Goal: Information Seeking & Learning: Learn about a topic

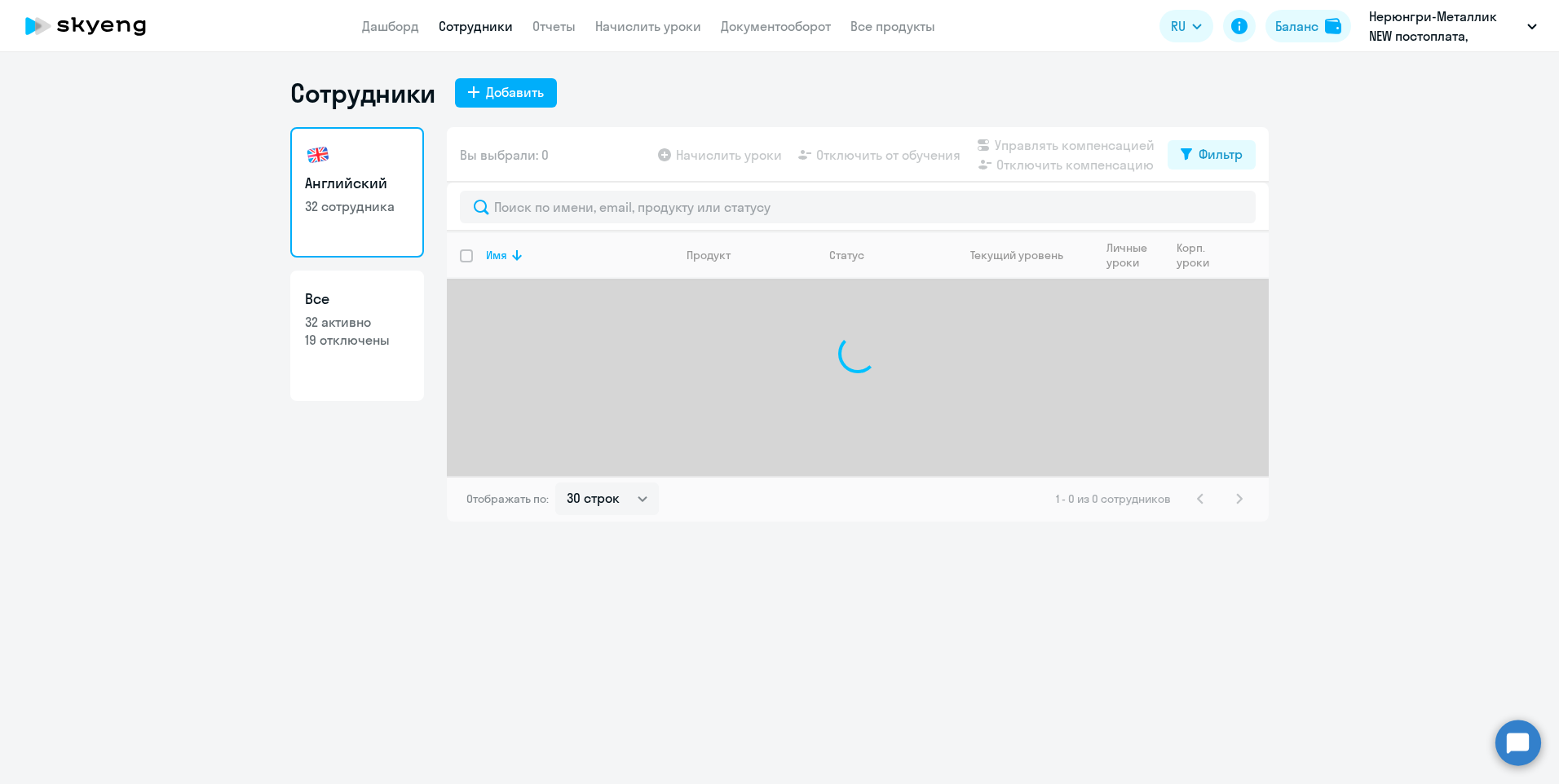
select select "30"
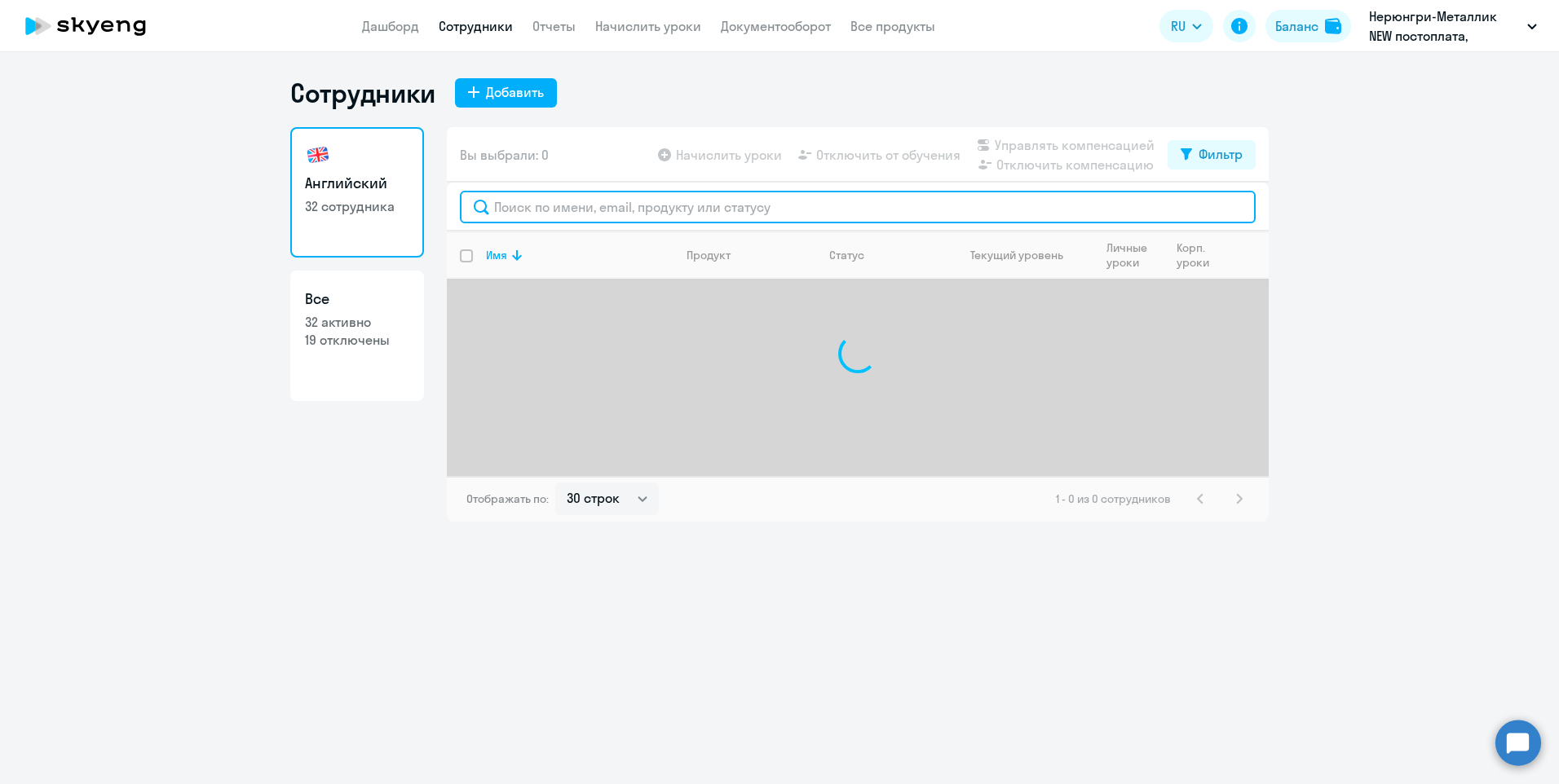
click at [618, 207] on input "text" at bounding box center [857, 207] width 796 height 33
type input "романов"
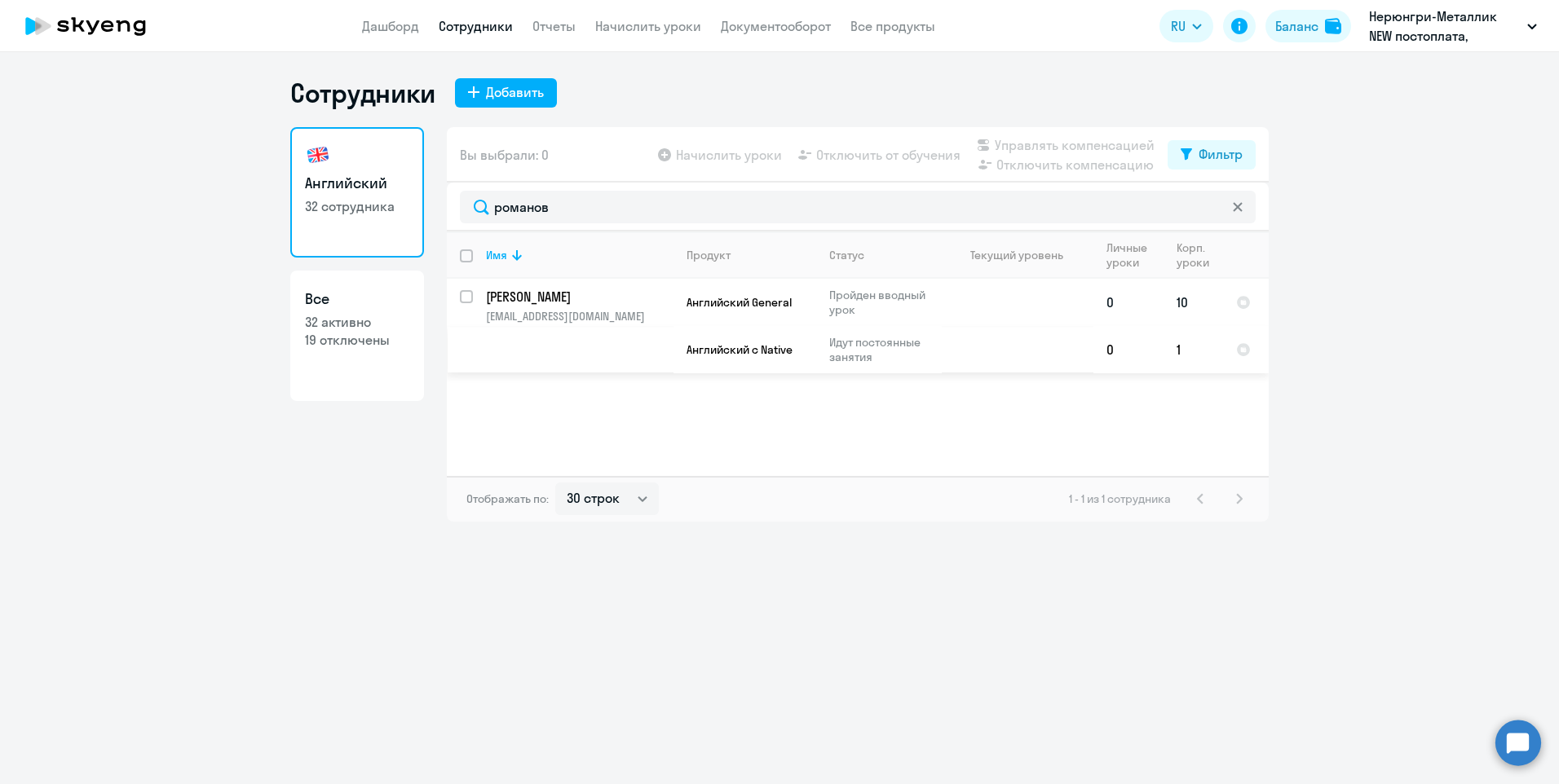
click at [871, 297] on p "Пройден вводный урок" at bounding box center [885, 301] width 112 height 29
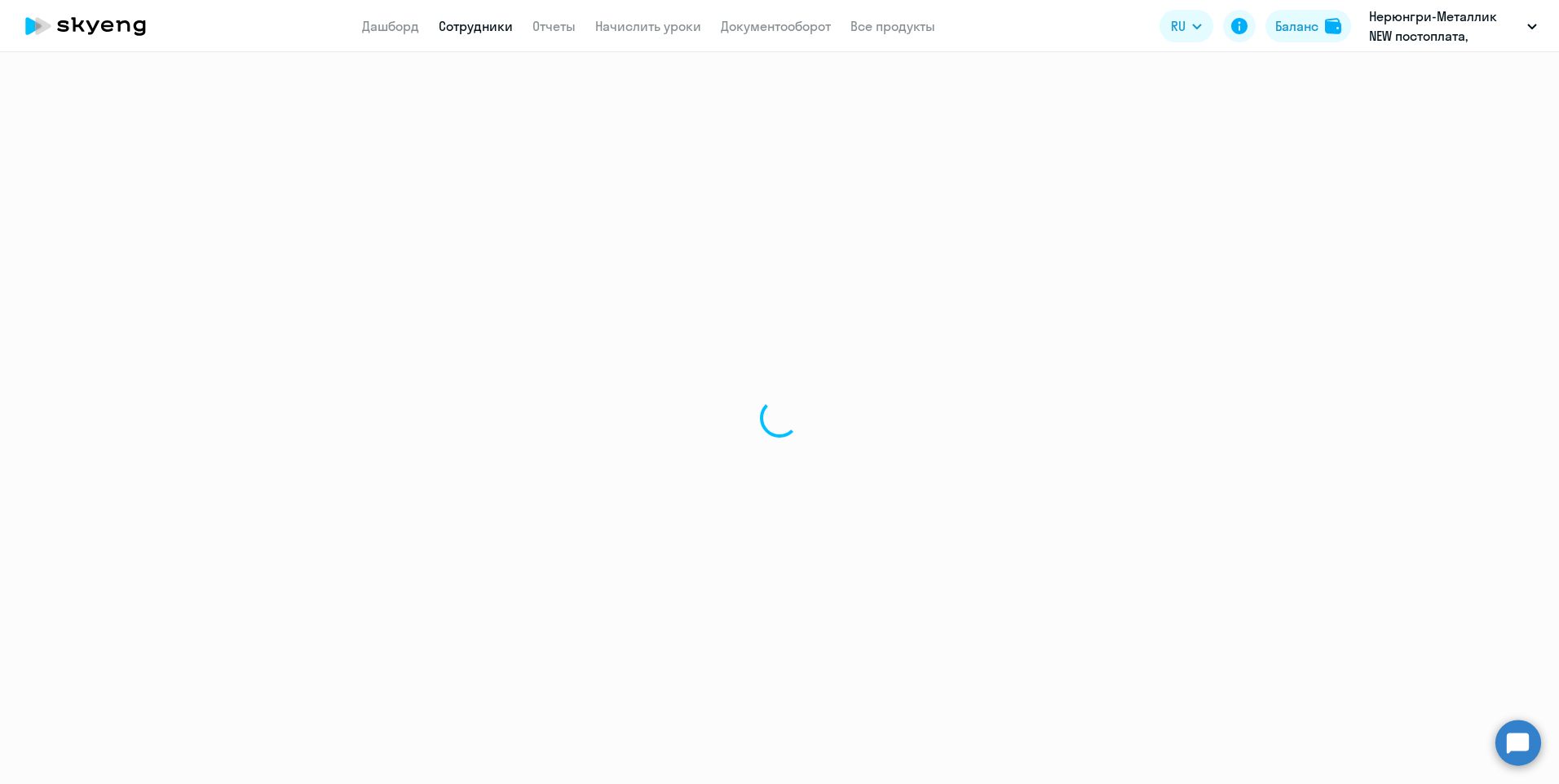
select select "english"
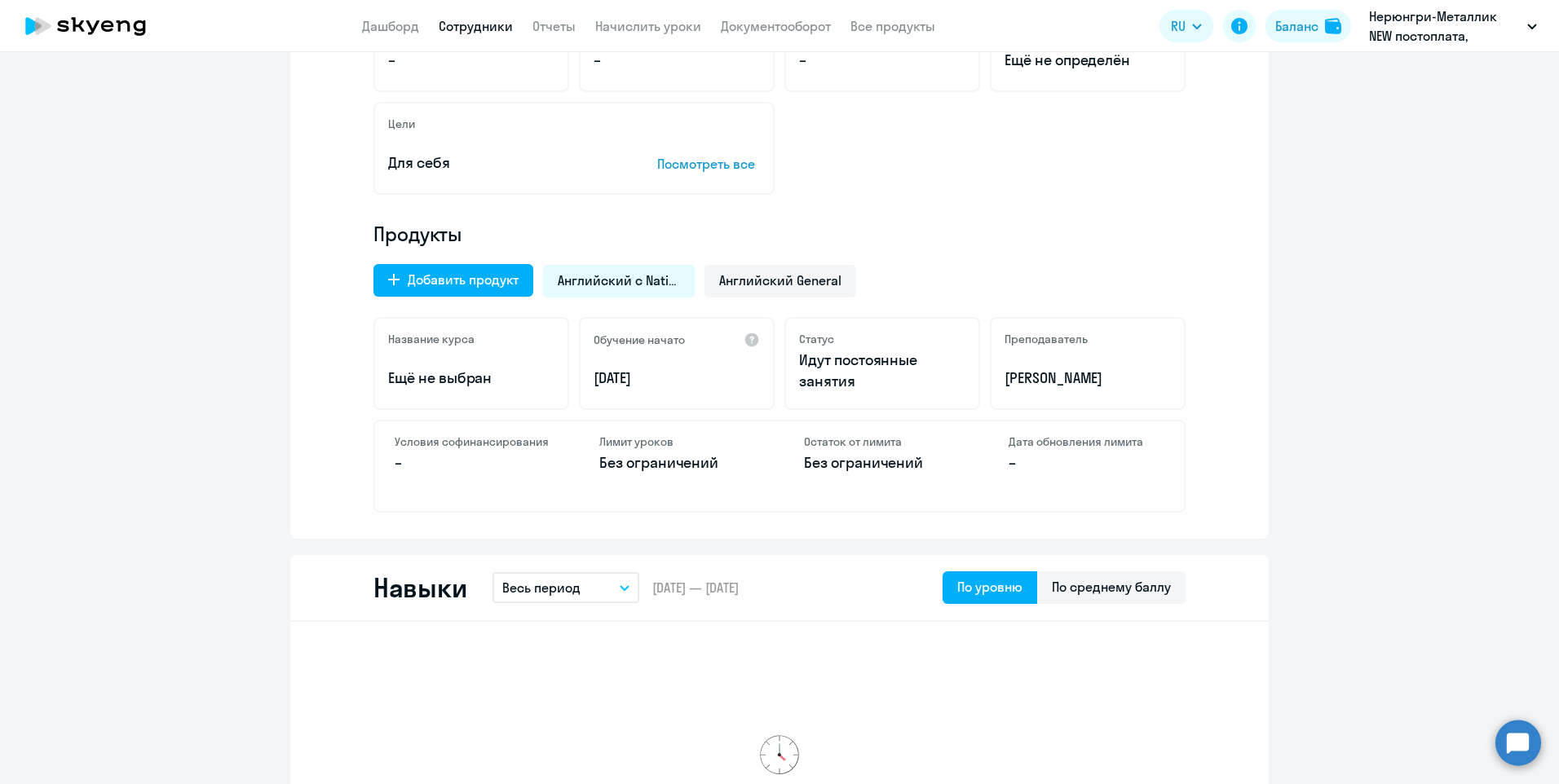
scroll to position [387, 0]
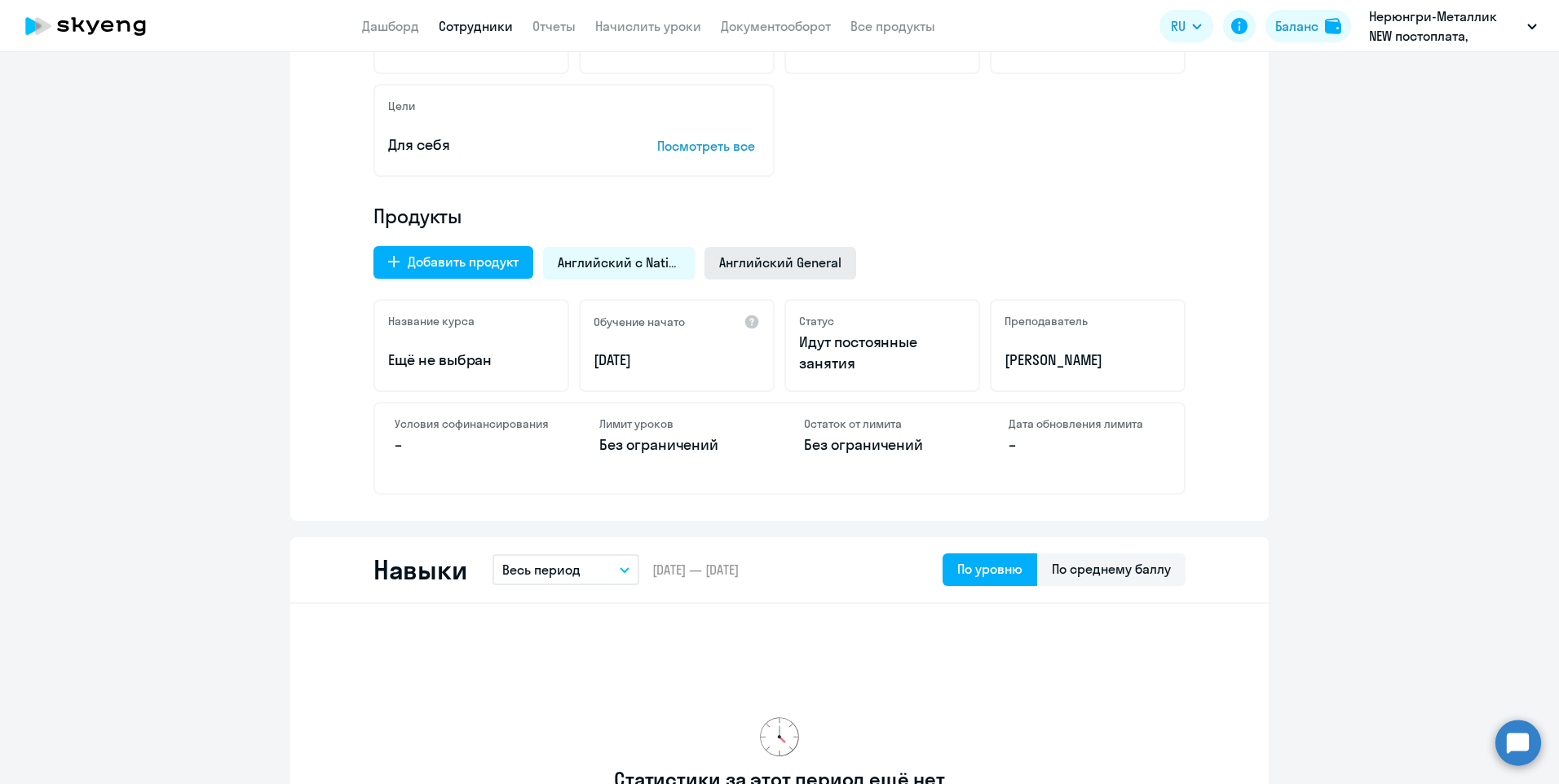
click at [764, 255] on span "Английский General" at bounding box center [780, 262] width 122 height 18
